Goal: Complete application form

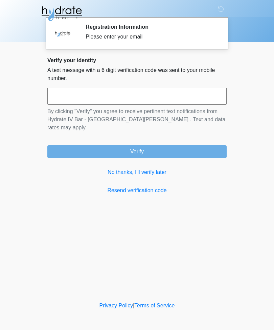
click at [130, 97] on input "text" at bounding box center [136, 96] width 179 height 17
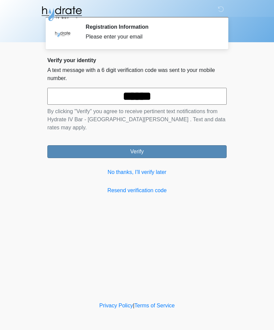
type input "******"
click at [142, 145] on button "Verify" at bounding box center [136, 151] width 179 height 13
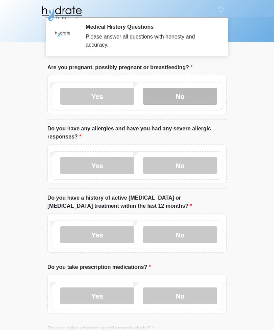
click at [174, 99] on label "No" at bounding box center [180, 96] width 74 height 17
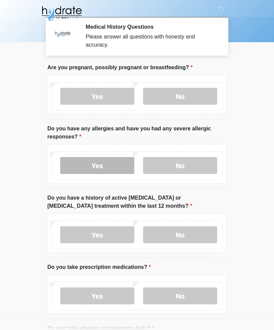
click at [102, 169] on label "Yes" at bounding box center [97, 165] width 74 height 17
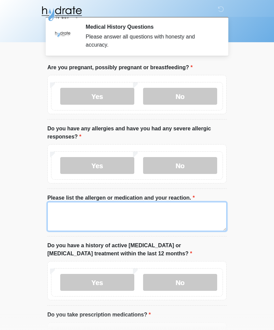
click at [126, 215] on textarea "Please list the allergen or medication and your reaction." at bounding box center [136, 216] width 179 height 29
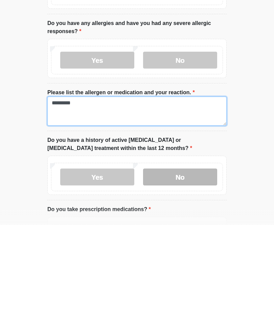
type textarea "*********"
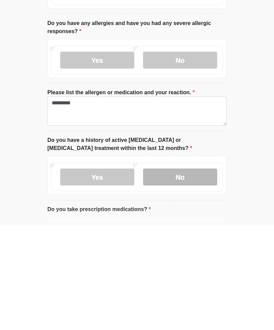
click at [193, 274] on label "No" at bounding box center [180, 282] width 74 height 17
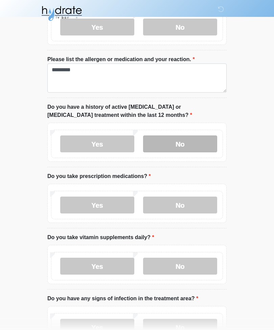
scroll to position [141, 0]
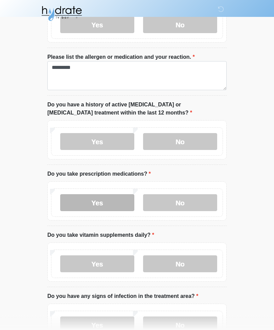
click at [128, 203] on label "Yes" at bounding box center [97, 203] width 74 height 17
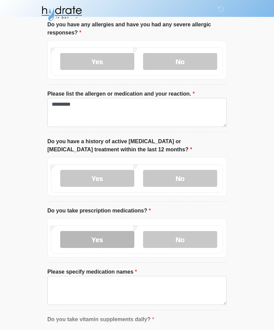
scroll to position [105, 0]
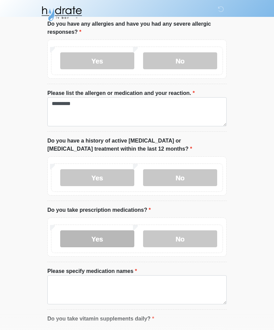
click at [118, 241] on label "Yes" at bounding box center [97, 239] width 74 height 17
click at [109, 242] on label "Yes" at bounding box center [97, 239] width 74 height 17
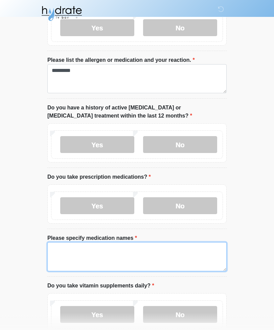
click at [117, 254] on textarea "Please specify medication names" at bounding box center [136, 257] width 179 height 29
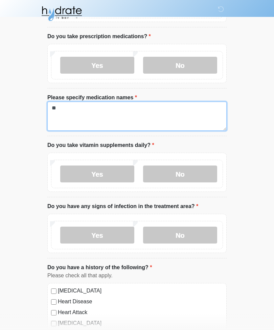
scroll to position [278, 0]
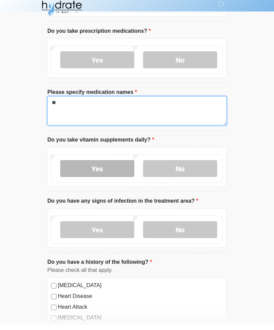
type textarea "**"
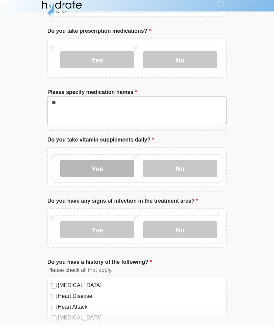
click at [115, 170] on label "Yes" at bounding box center [97, 174] width 74 height 17
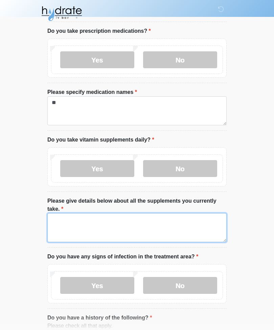
click at [108, 230] on textarea "Please give details below about all the supplements you currently take." at bounding box center [136, 227] width 179 height 29
type textarea "*"
type textarea "**"
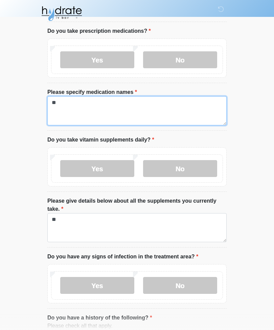
click at [83, 101] on textarea "**" at bounding box center [136, 110] width 179 height 29
type textarea "**********"
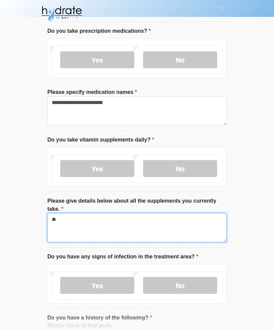
click at [94, 218] on textarea "**" at bounding box center [136, 227] width 179 height 29
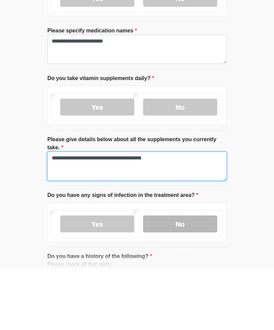
type textarea "**********"
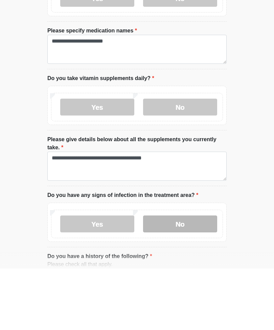
click at [187, 277] on label "No" at bounding box center [180, 285] width 74 height 17
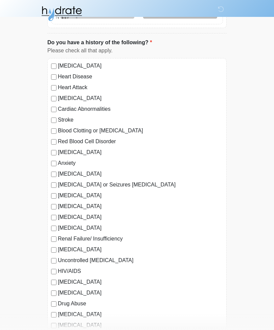
scroll to position [560, 0]
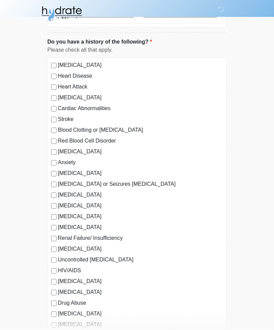
click at [56, 61] on div "High Blood Pressure" at bounding box center [137, 65] width 172 height 8
click at [62, 61] on label "High Blood Pressure" at bounding box center [140, 65] width 165 height 8
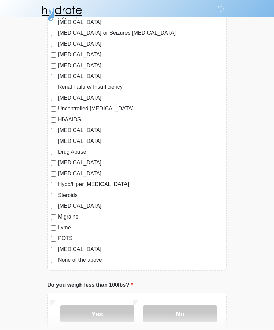
scroll to position [711, 0]
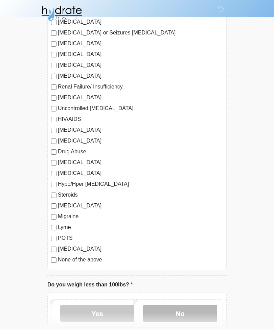
click at [187, 309] on label "No" at bounding box center [180, 314] width 74 height 17
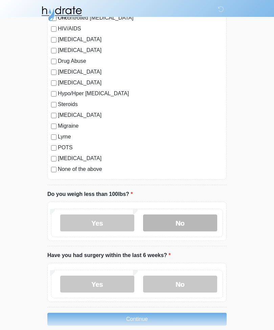
scroll to position [801, 0]
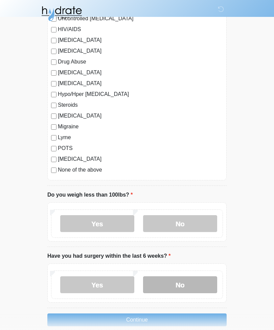
click at [189, 286] on label "No" at bounding box center [180, 284] width 74 height 17
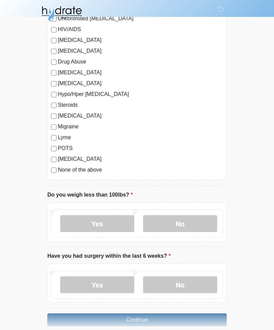
click at [142, 315] on button "Continue" at bounding box center [136, 320] width 179 height 13
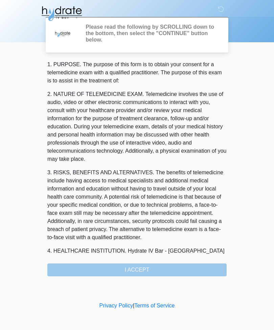
scroll to position [0, 0]
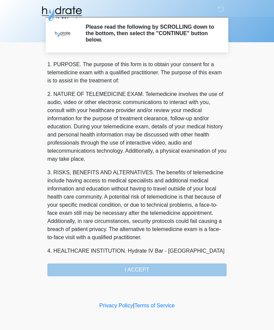
click at [144, 268] on div "1. PURPOSE. The purpose of this form is to obtain your consent for a telemedici…" at bounding box center [136, 169] width 179 height 216
click at [146, 268] on div "1. PURPOSE. The purpose of this form is to obtain your consent for a telemedici…" at bounding box center [136, 169] width 179 height 216
click at [145, 268] on div "1. PURPOSE. The purpose of this form is to obtain your consent for a telemedici…" at bounding box center [136, 169] width 179 height 216
click at [145, 267] on div "1. PURPOSE. The purpose of this form is to obtain your consent for a telemedici…" at bounding box center [136, 169] width 179 height 216
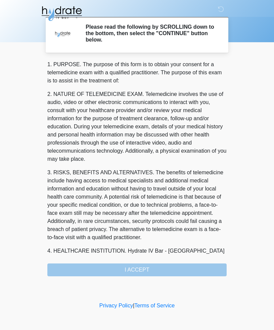
click at [153, 266] on div "1. PURPOSE. The purpose of this form is to obtain your consent for a telemedici…" at bounding box center [136, 169] width 179 height 216
click at [193, 36] on h2 "Please read the following by SCROLLING down to the bottom, then select the "CON…" at bounding box center [151, 34] width 131 height 20
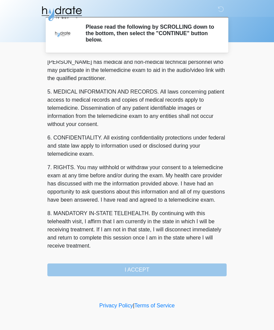
scroll to position [205, 0]
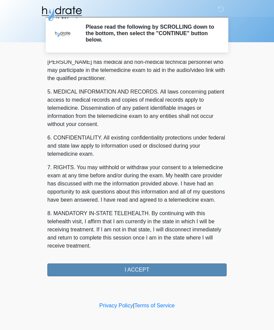
click at [148, 268] on button "I ACCEPT" at bounding box center [136, 270] width 179 height 13
